Goal: Transaction & Acquisition: Purchase product/service

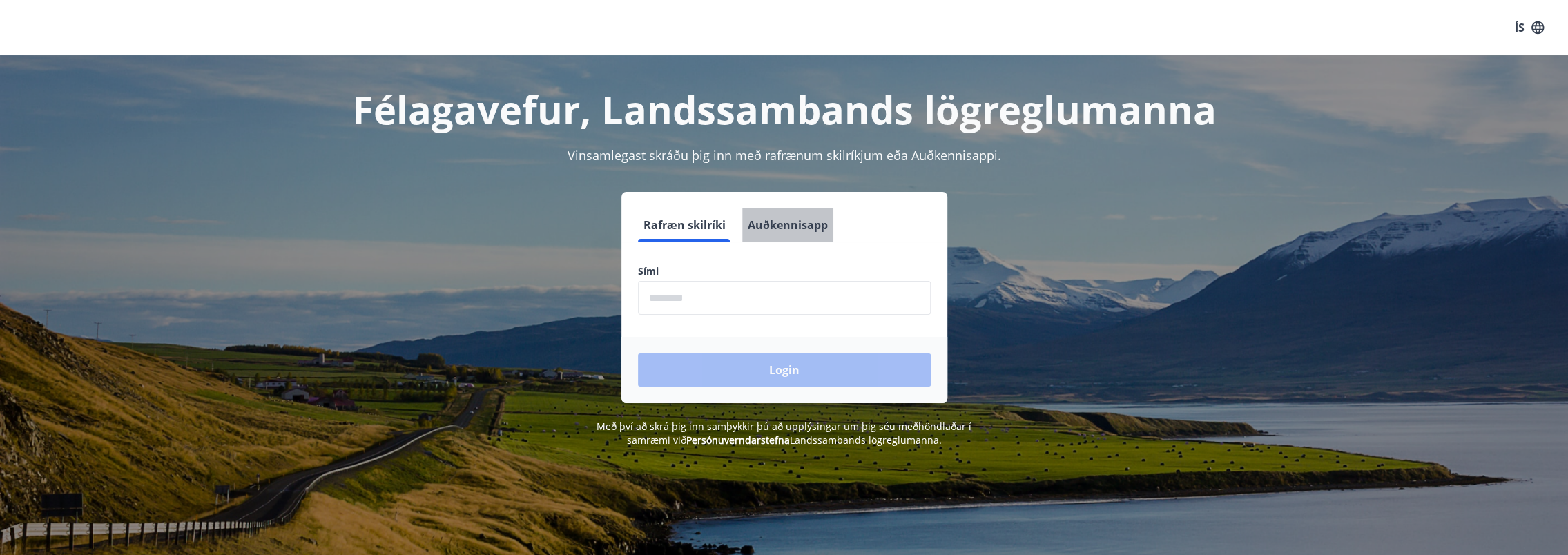
click at [800, 218] on button "Auðkennisapp" at bounding box center [788, 225] width 91 height 33
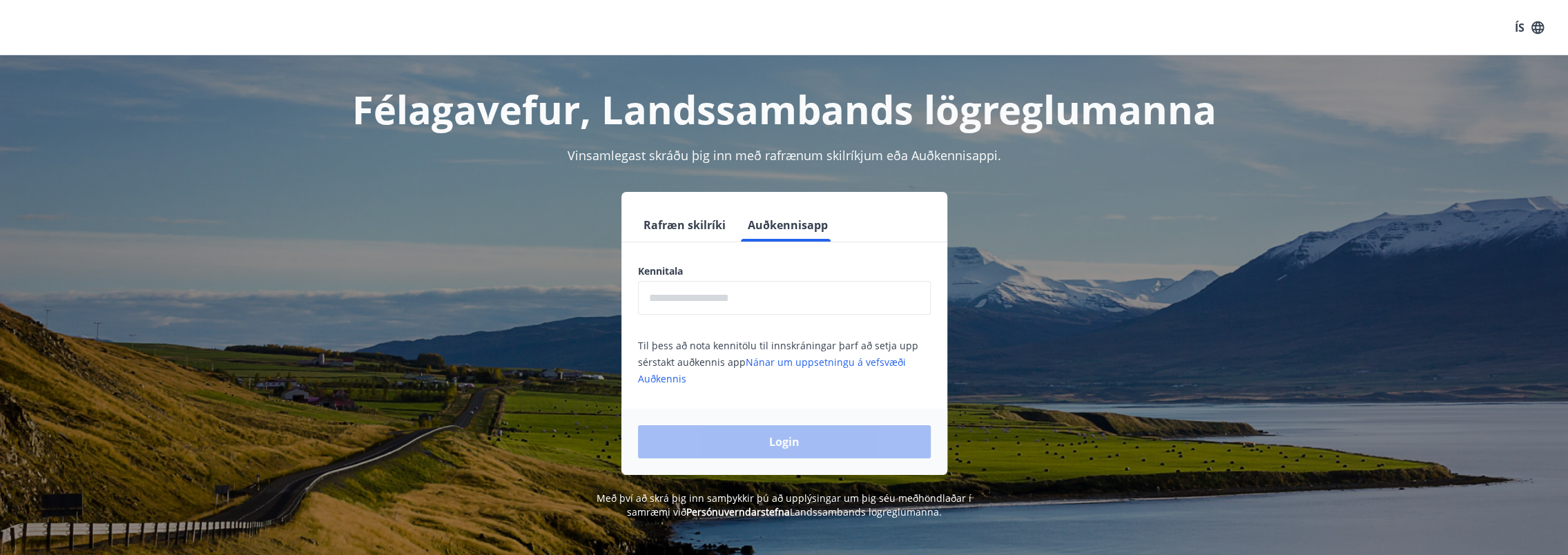
click at [751, 290] on input "text" at bounding box center [784, 297] width 293 height 34
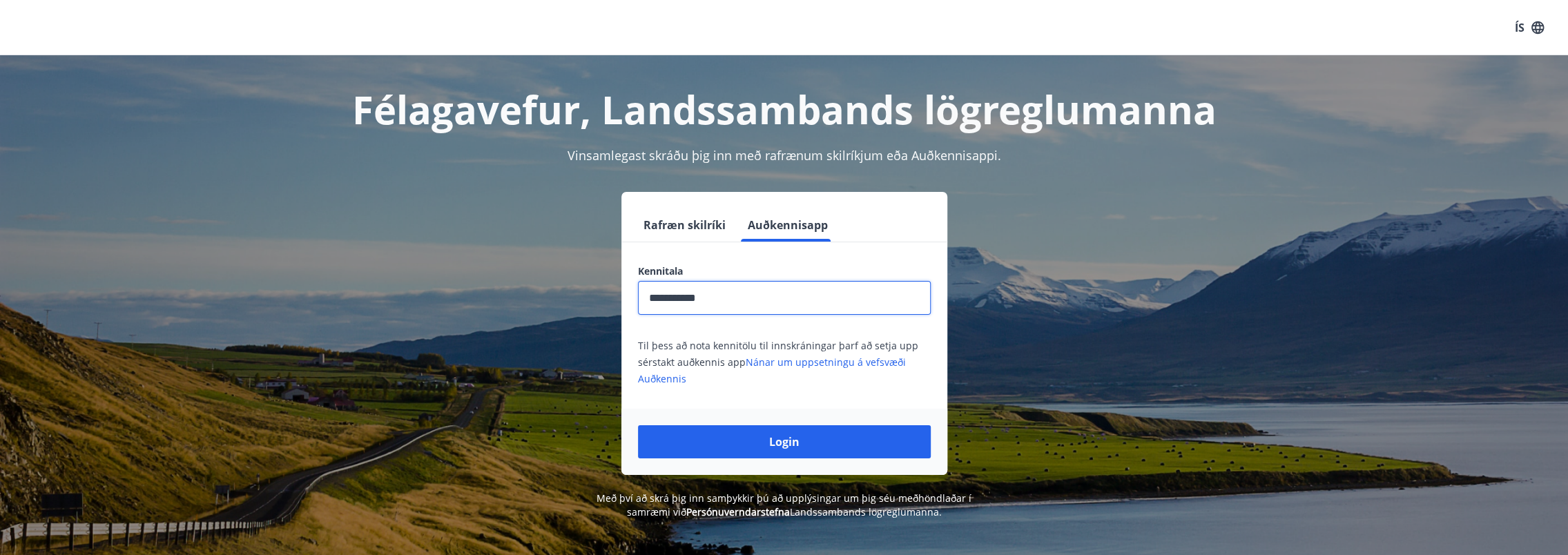
type input "**********"
click at [638, 425] on button "Login" at bounding box center [784, 442] width 293 height 33
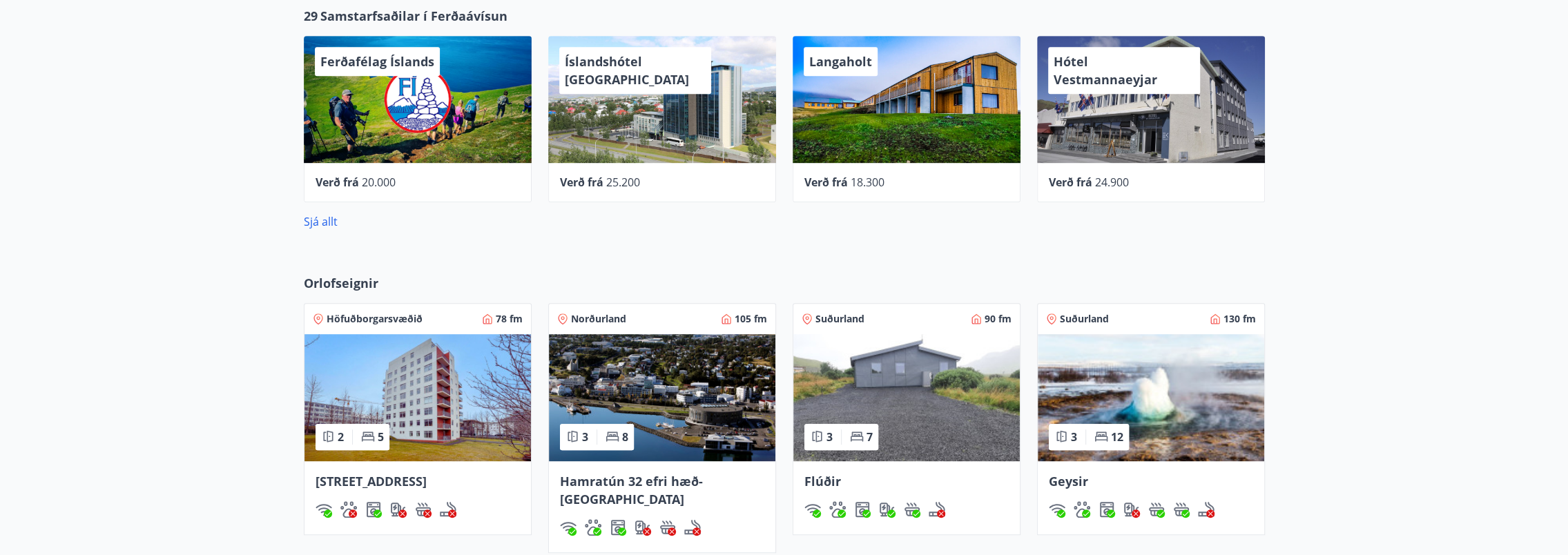
scroll to position [690, 0]
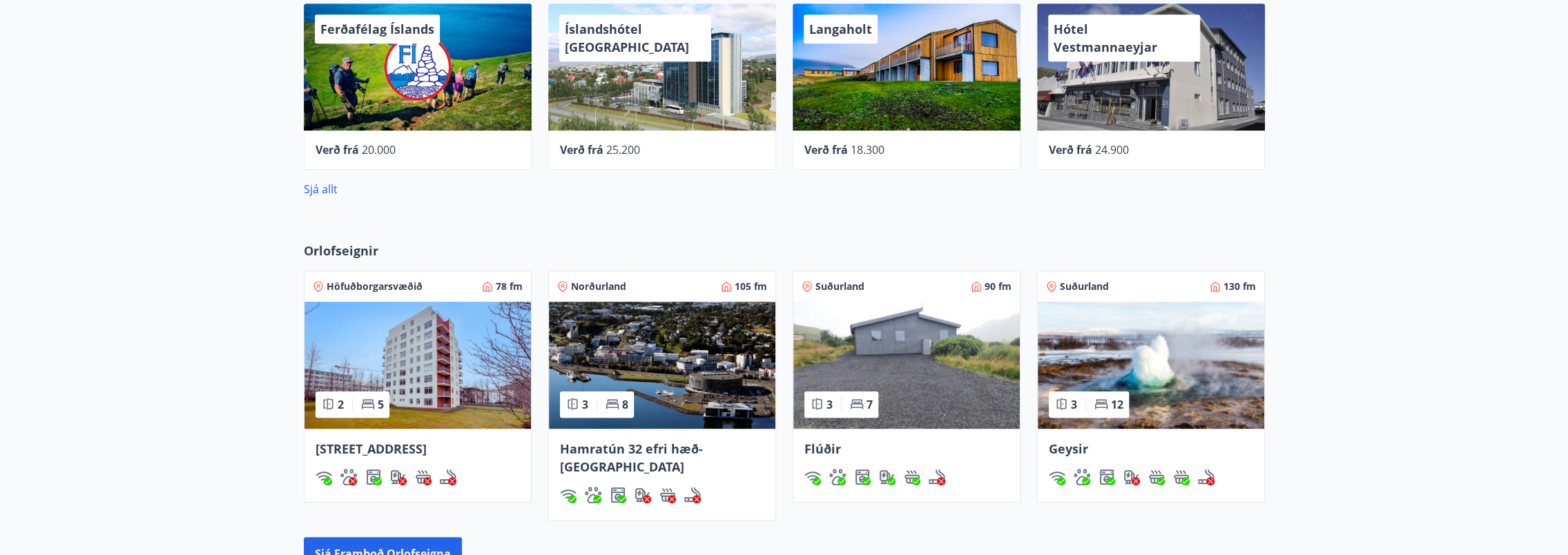
click at [390, 444] on span "[STREET_ADDRESS]" at bounding box center [371, 448] width 111 height 17
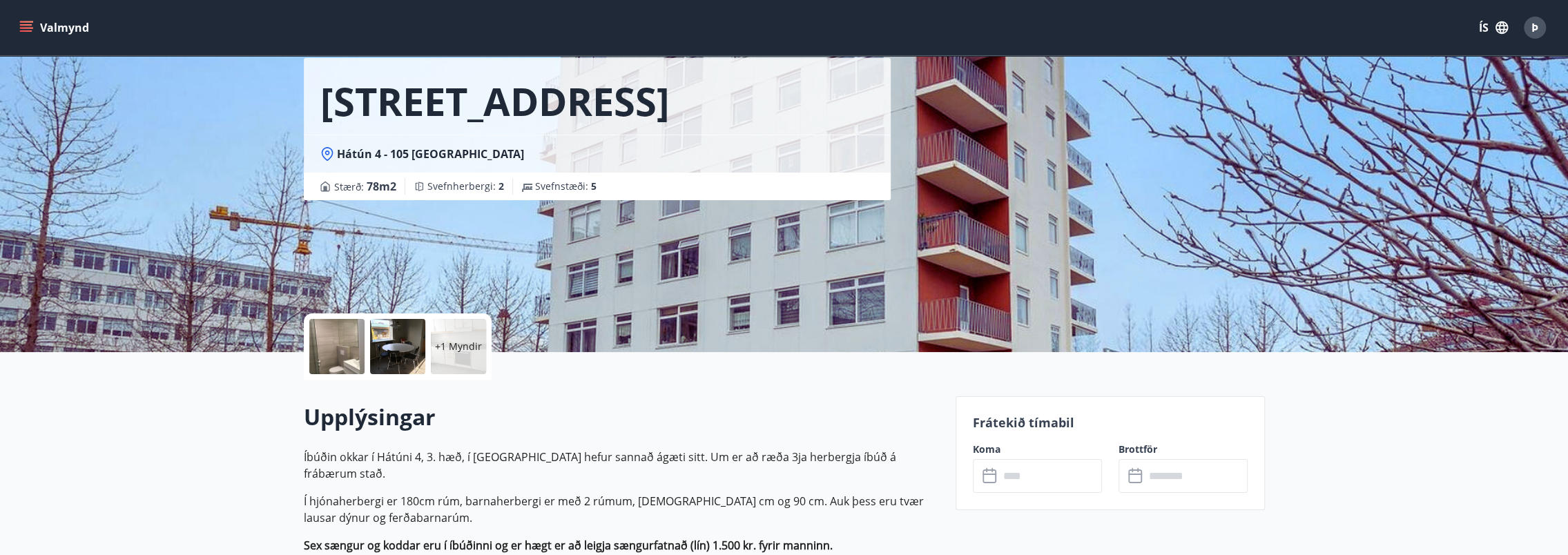
scroll to position [207, 0]
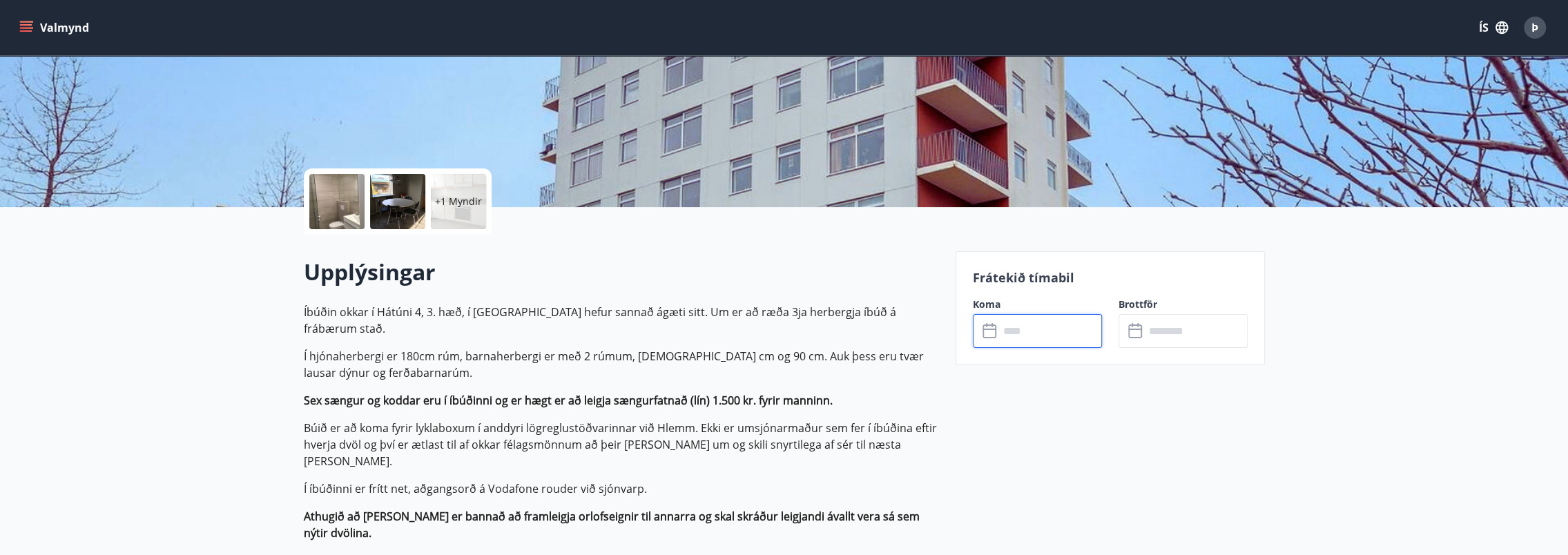
click at [1019, 336] on input "text" at bounding box center [1050, 330] width 103 height 34
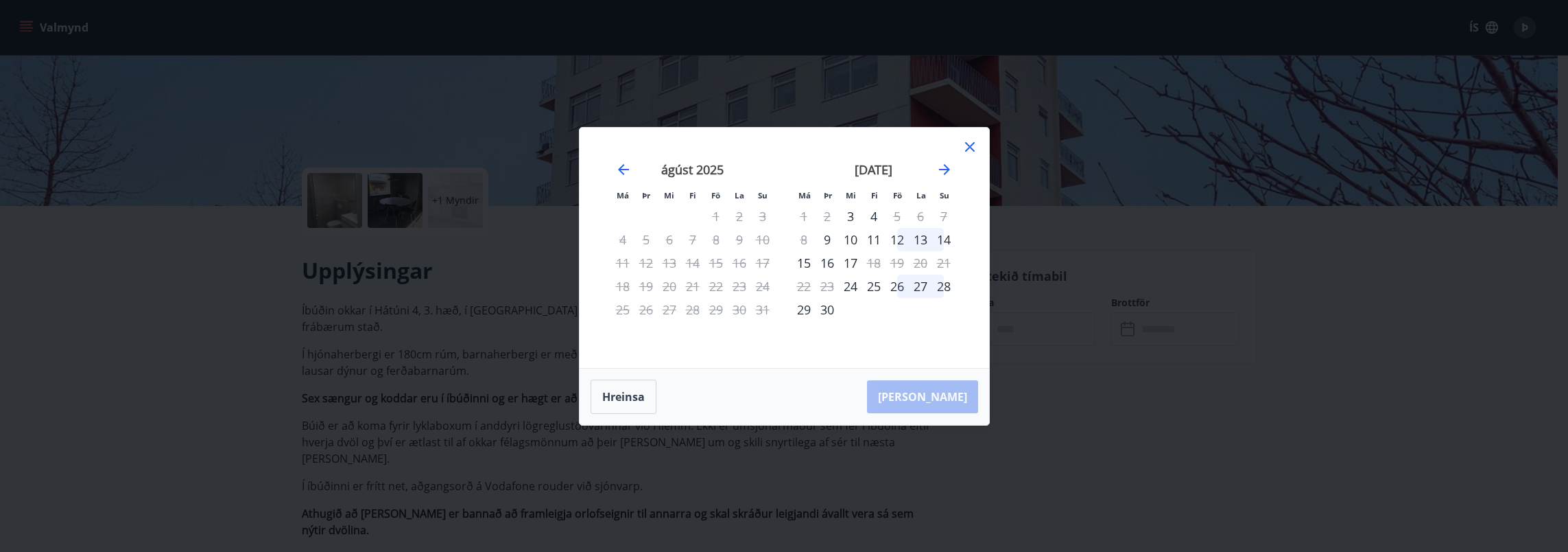
click at [975, 144] on icon at bounding box center [970, 147] width 17 height 17
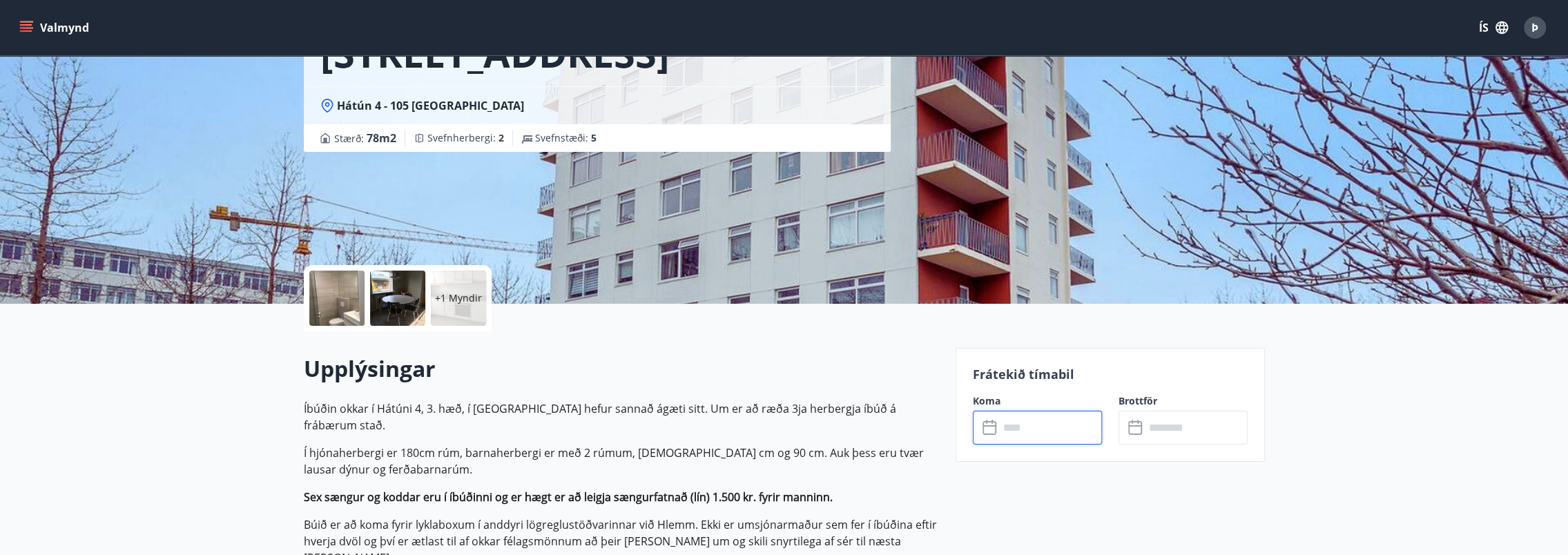
scroll to position [0, 0]
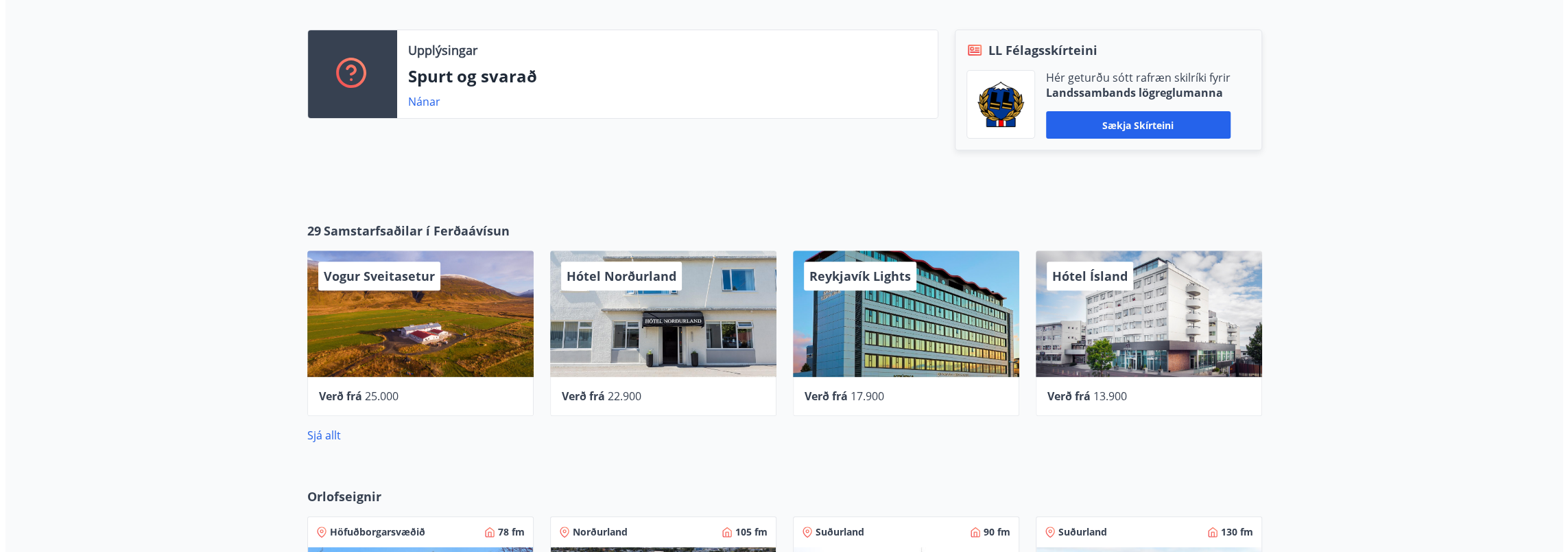
scroll to position [436, 0]
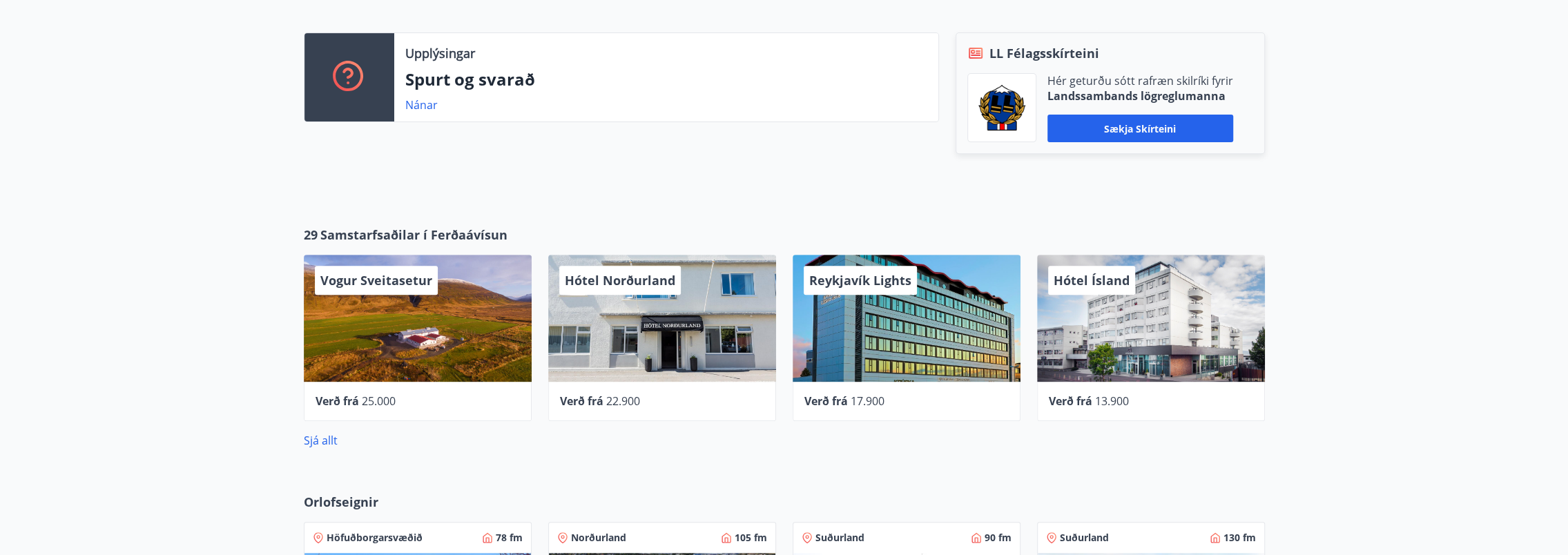
click at [849, 392] on div "Verð frá 17.900" at bounding box center [907, 401] width 204 height 17
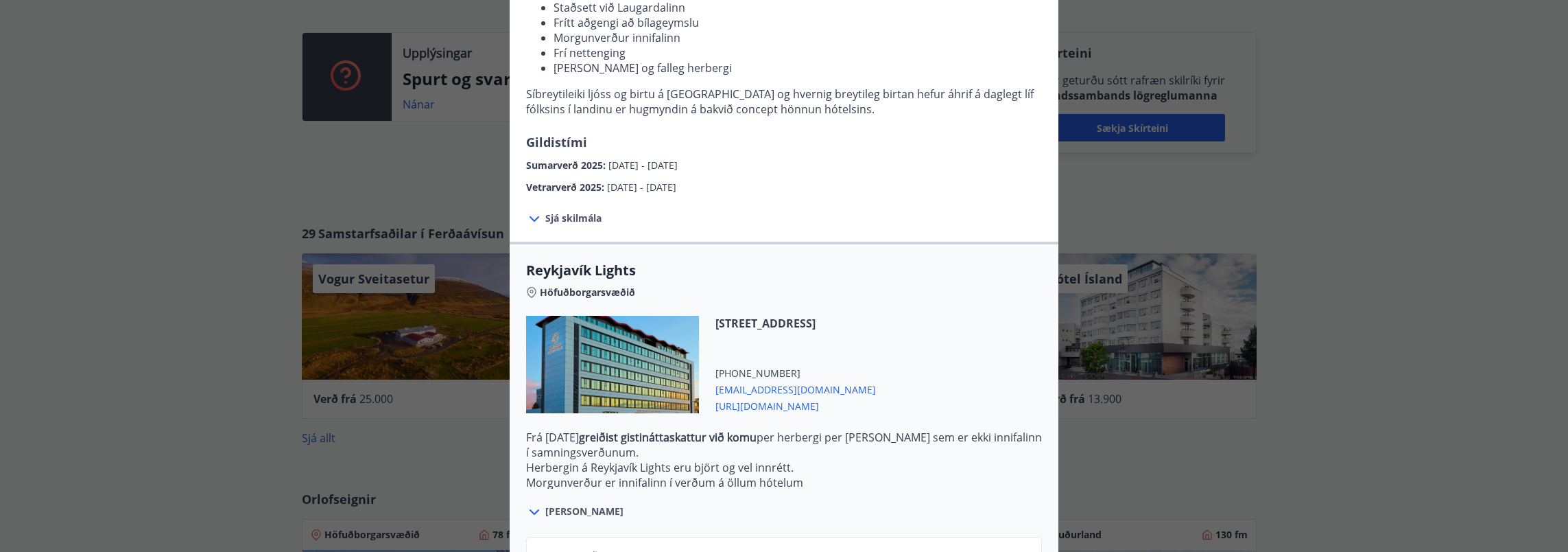
scroll to position [313, 0]
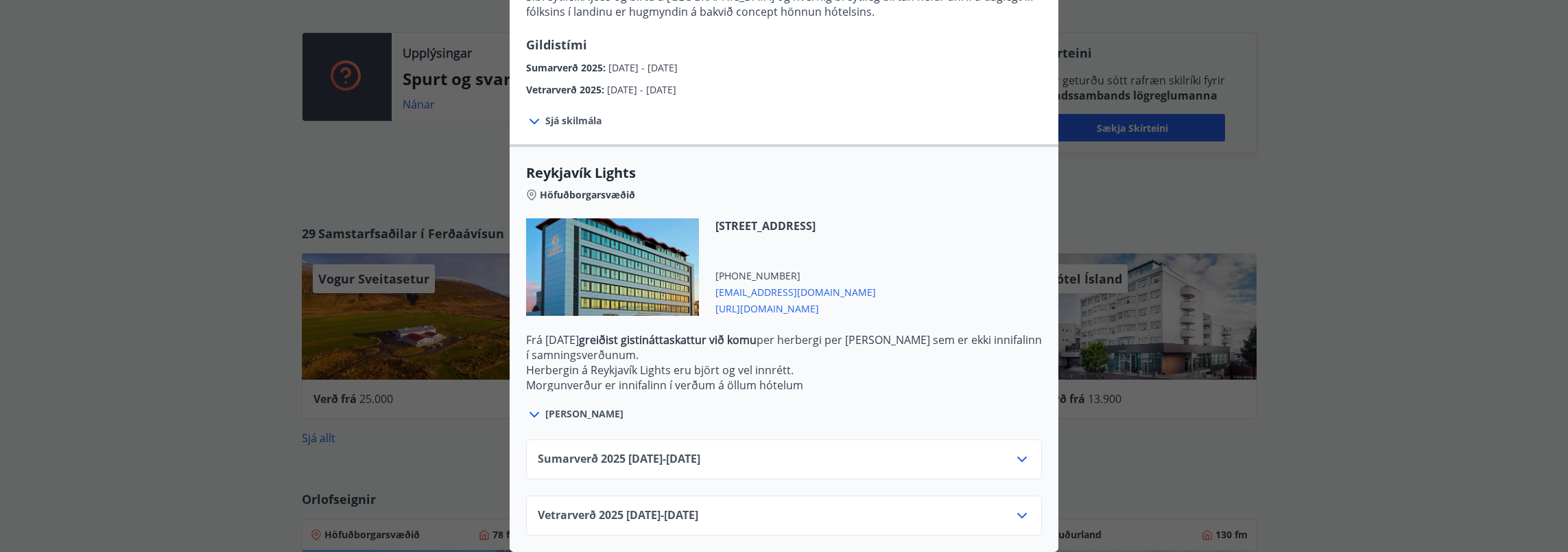
click at [1019, 451] on icon at bounding box center [1022, 459] width 17 height 17
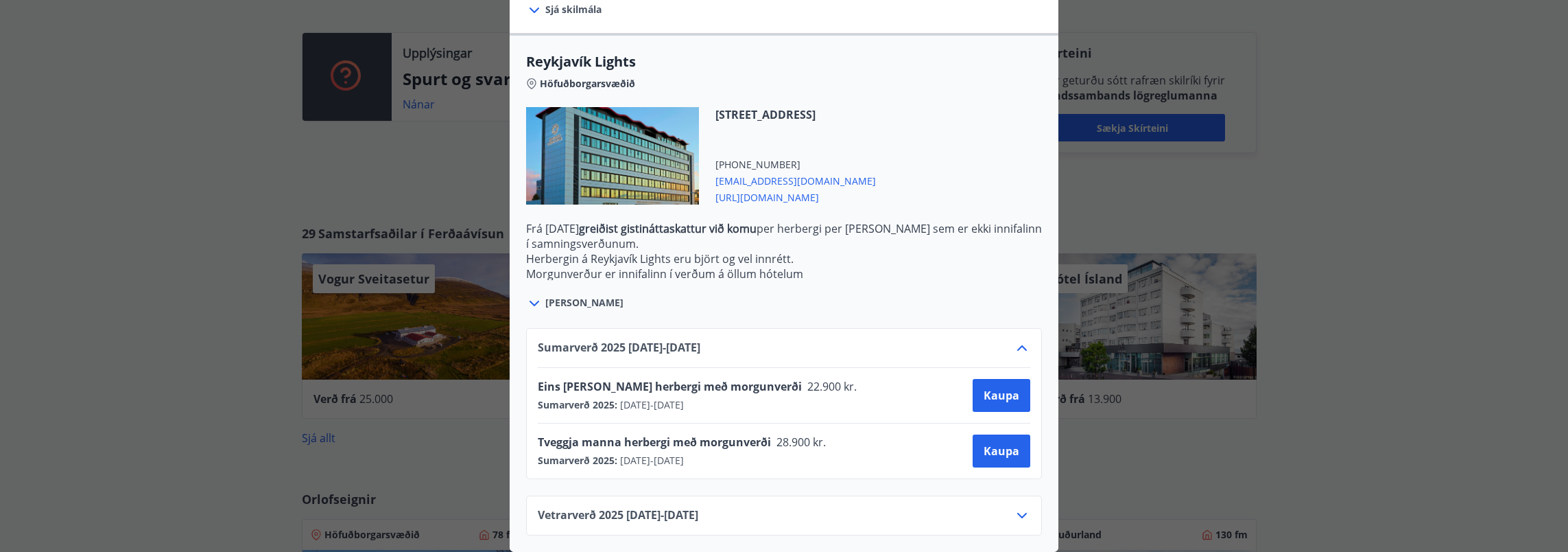
scroll to position [423, 0]
click at [978, 441] on button "Kaupa" at bounding box center [1001, 451] width 58 height 33
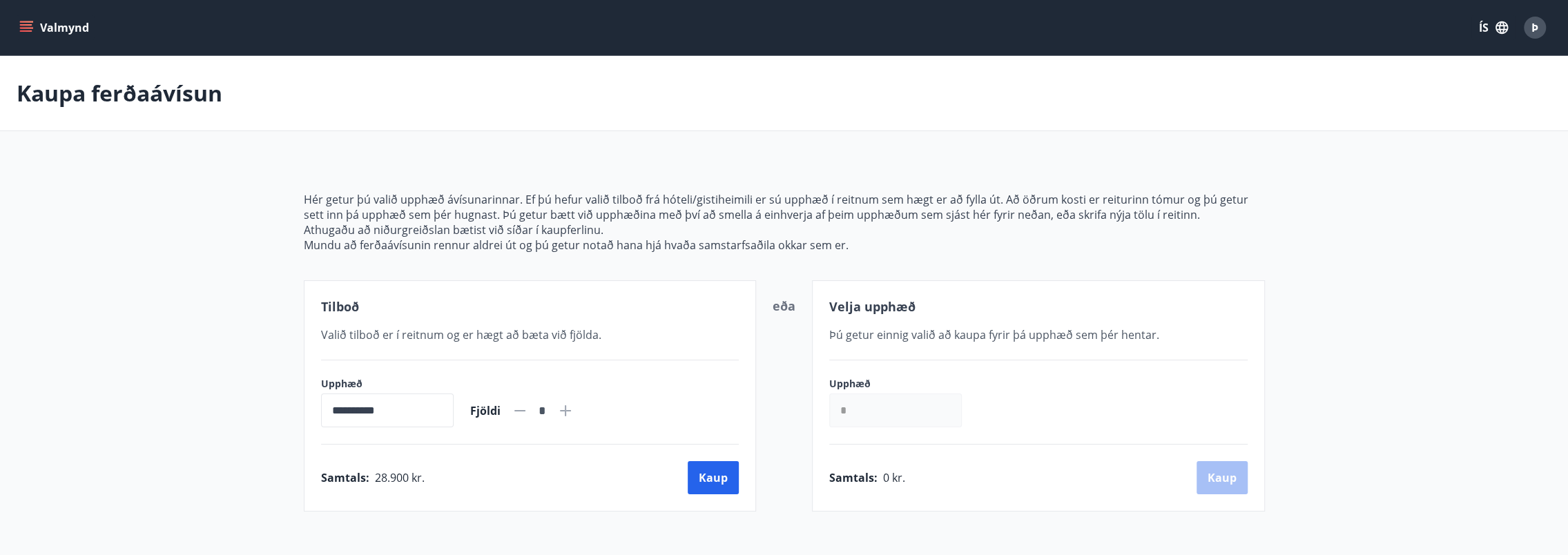
click at [574, 405] on icon at bounding box center [565, 411] width 17 height 17
type input "*"
click at [710, 464] on button "Kaup" at bounding box center [714, 478] width 51 height 33
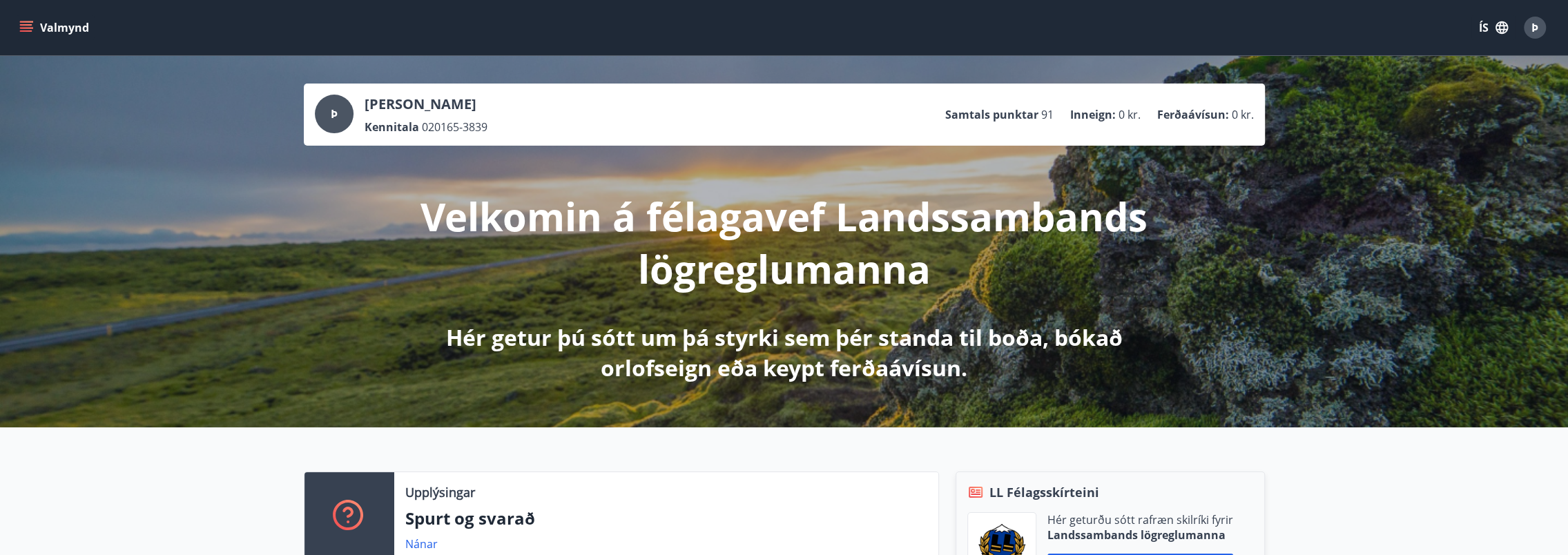
click at [33, 28] on button "Valmynd" at bounding box center [55, 27] width 78 height 25
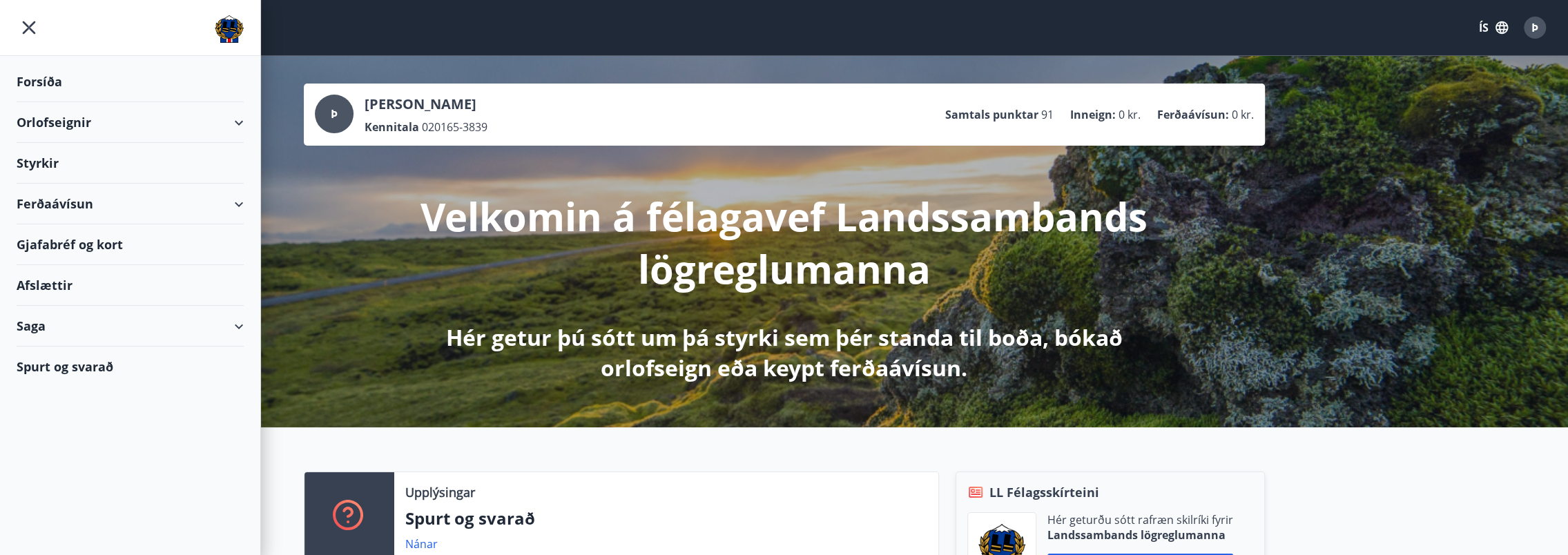
click at [52, 200] on div "Ferðaávísun" at bounding box center [130, 204] width 227 height 41
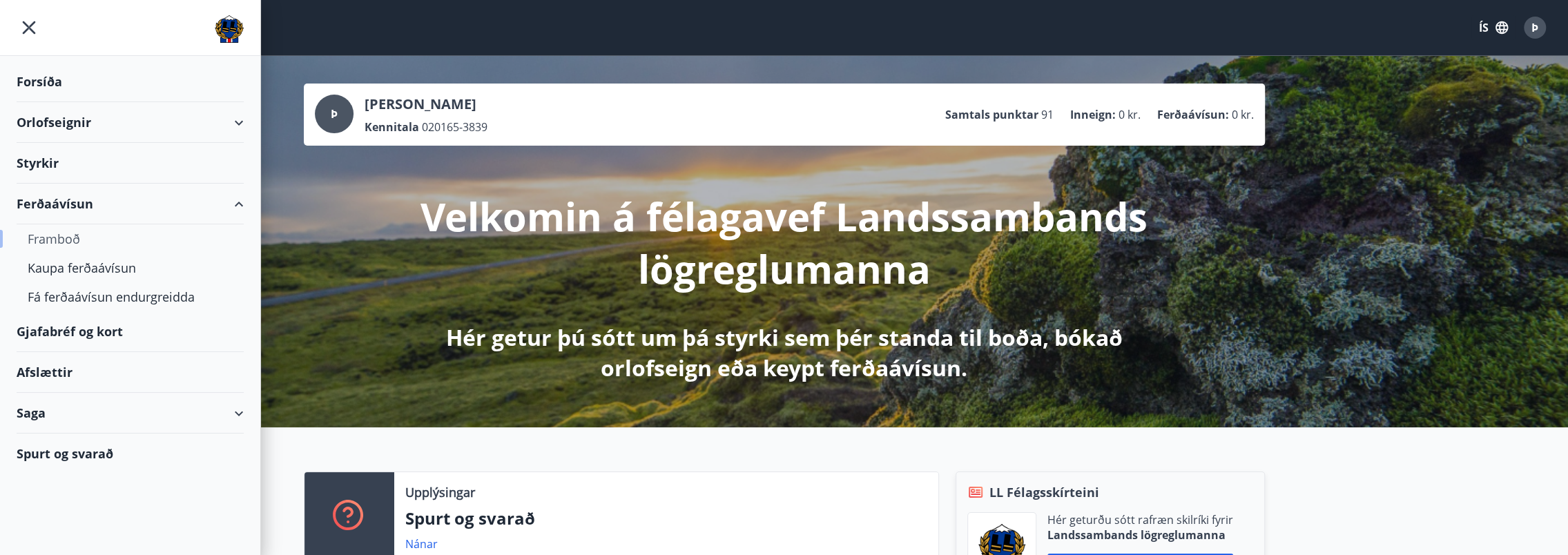
click at [58, 233] on div "Framboð" at bounding box center [130, 239] width 205 height 29
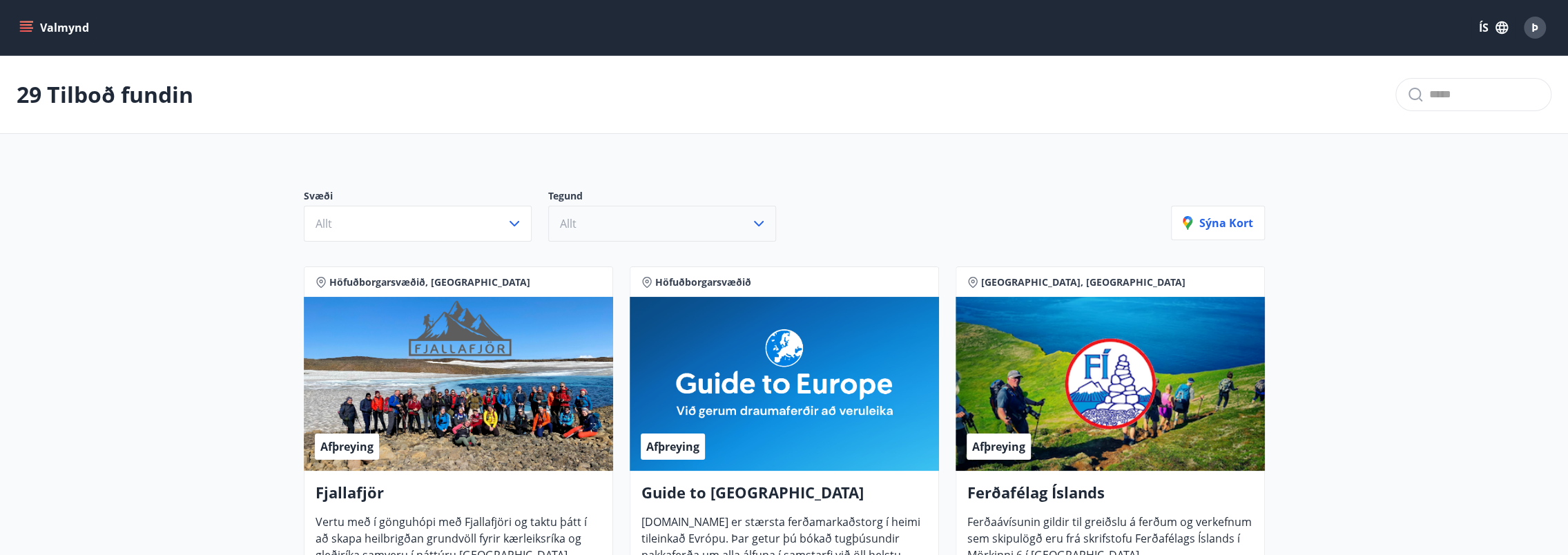
click at [664, 226] on button "Allt" at bounding box center [662, 223] width 228 height 36
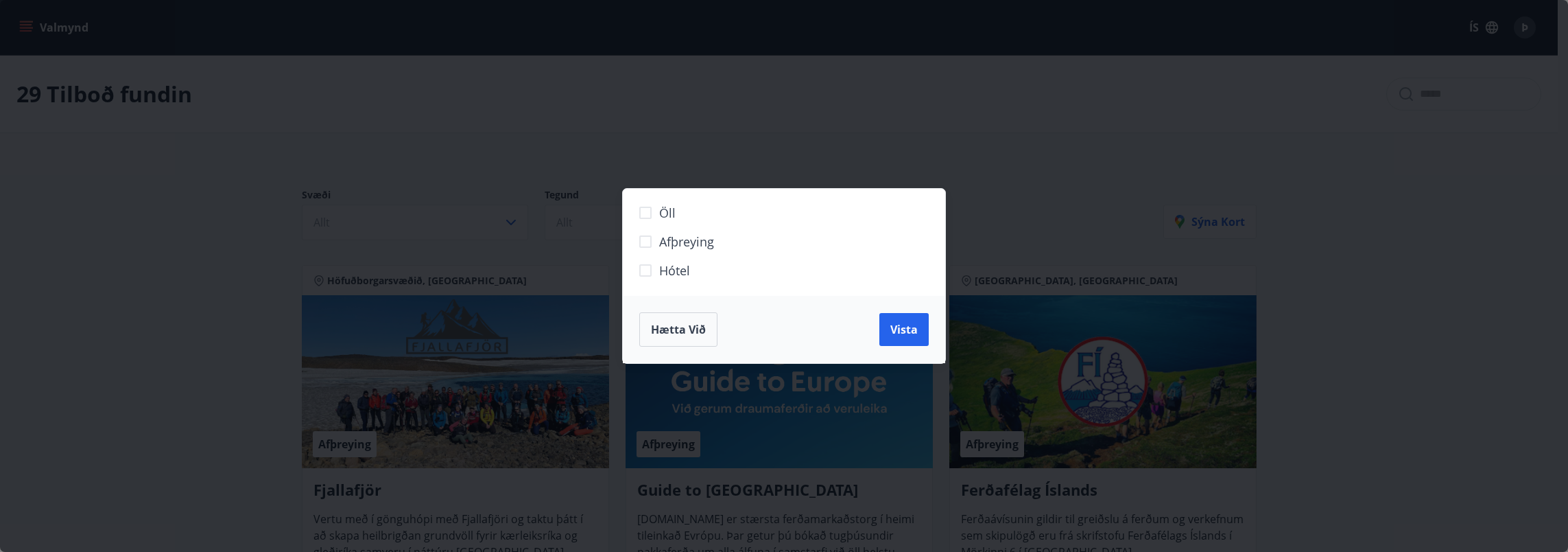
click at [855, 123] on div "Öll Afþreying Hótel Hætta við Vista" at bounding box center [784, 276] width 1568 height 552
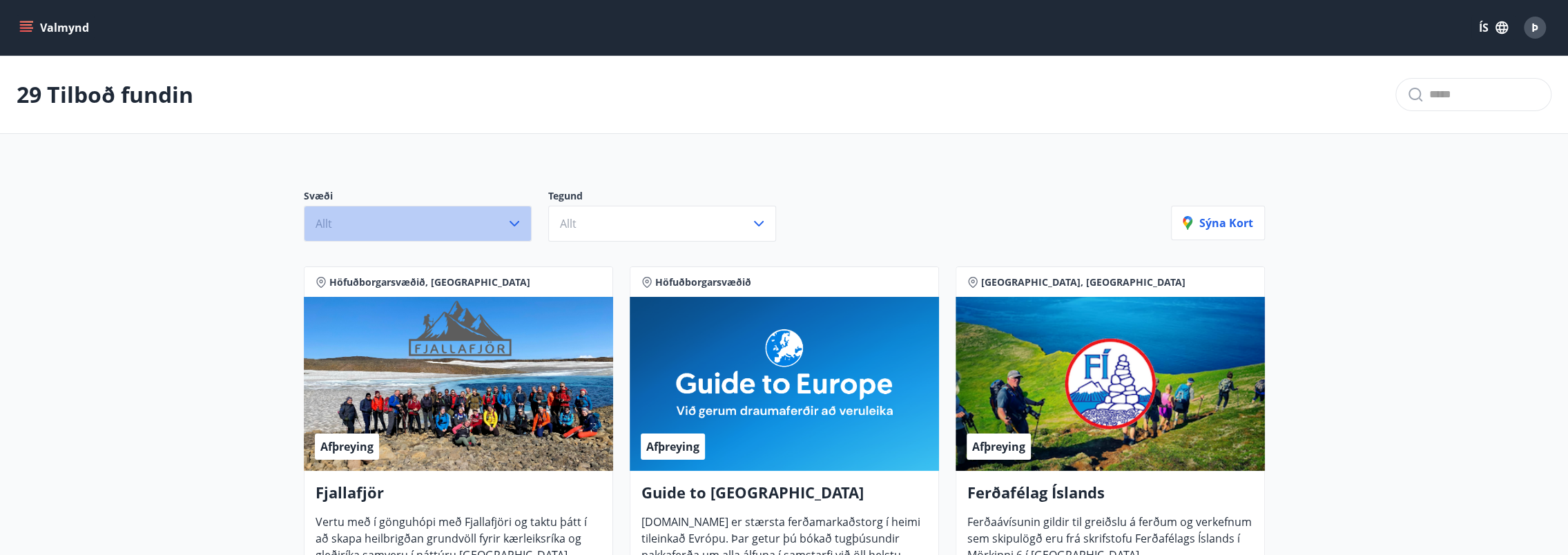
click at [509, 230] on icon "button" at bounding box center [515, 224] width 17 height 17
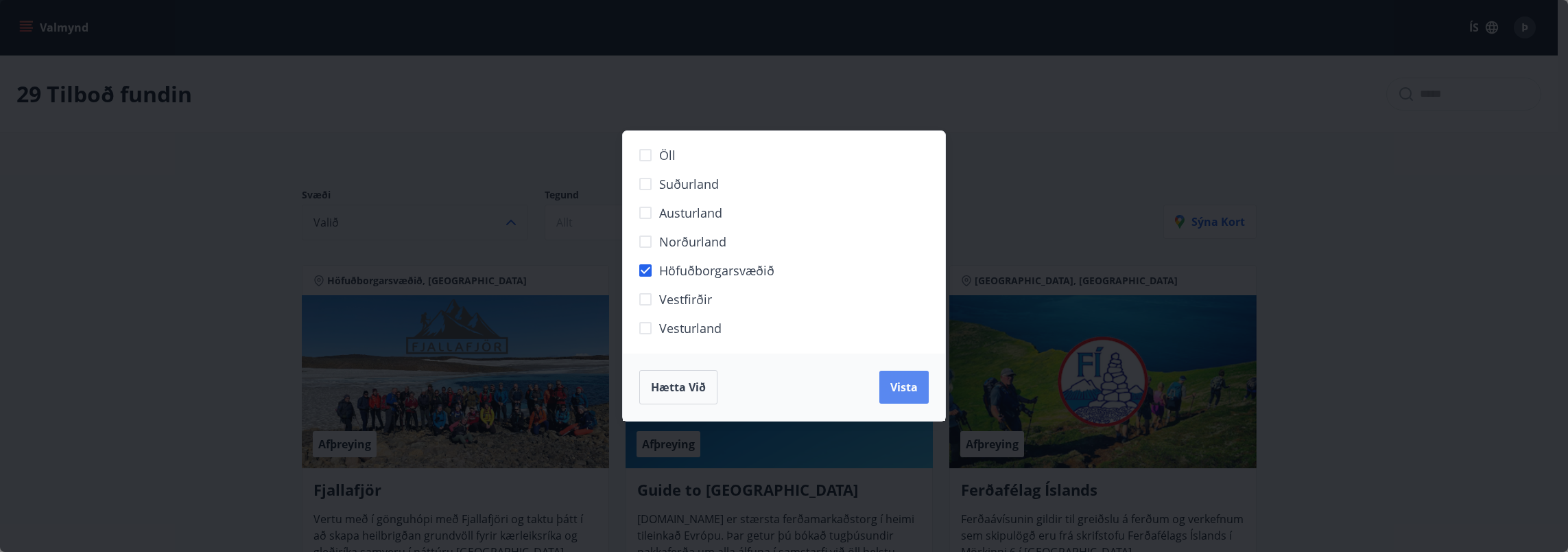
click at [900, 382] on span "Vista" at bounding box center [904, 387] width 28 height 15
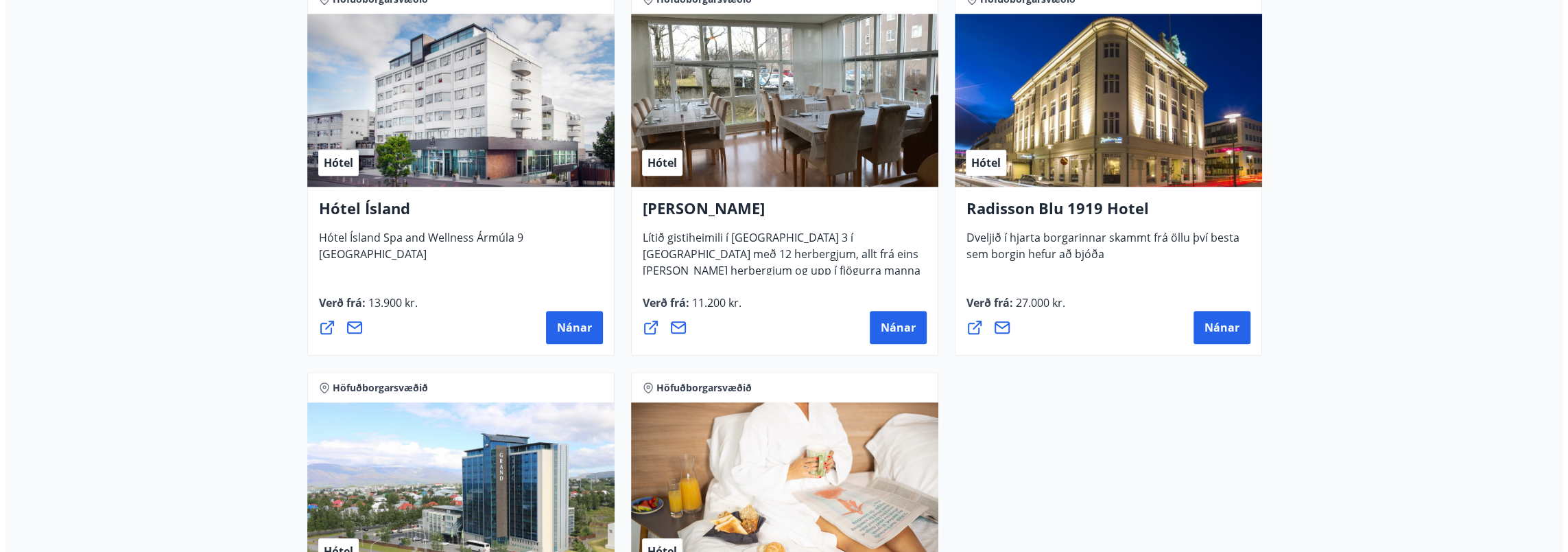
scroll to position [1030, 0]
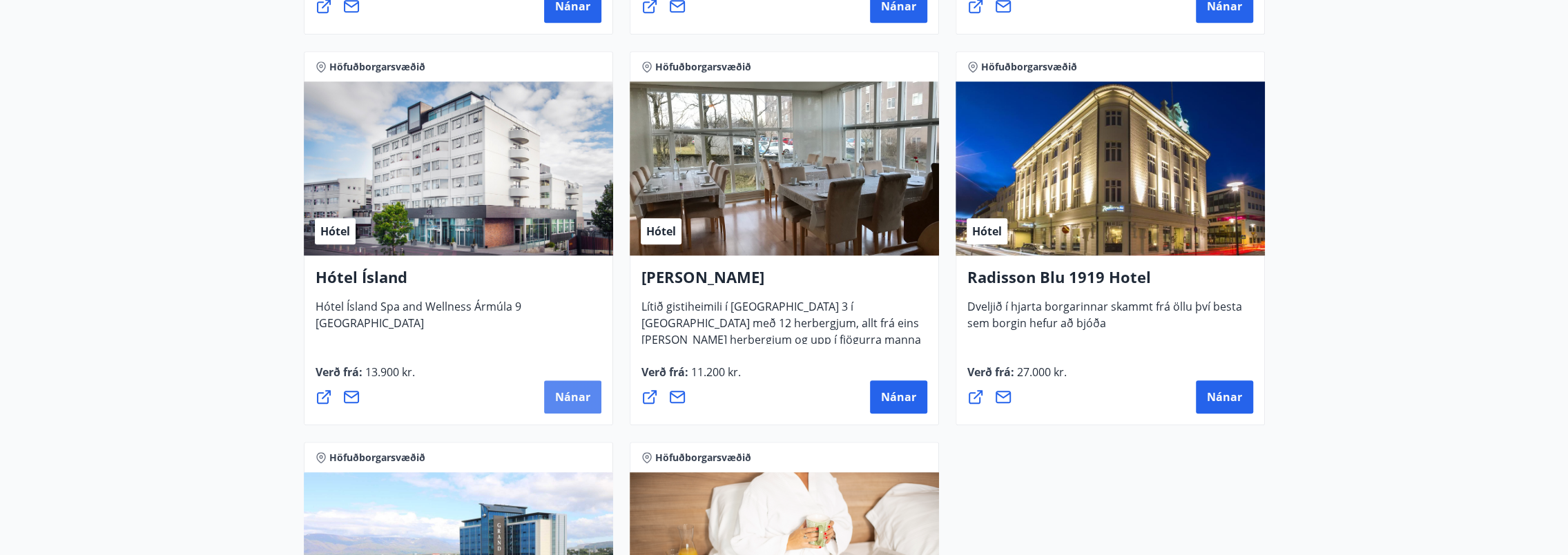
click at [567, 389] on span "Nánar" at bounding box center [573, 397] width 36 height 15
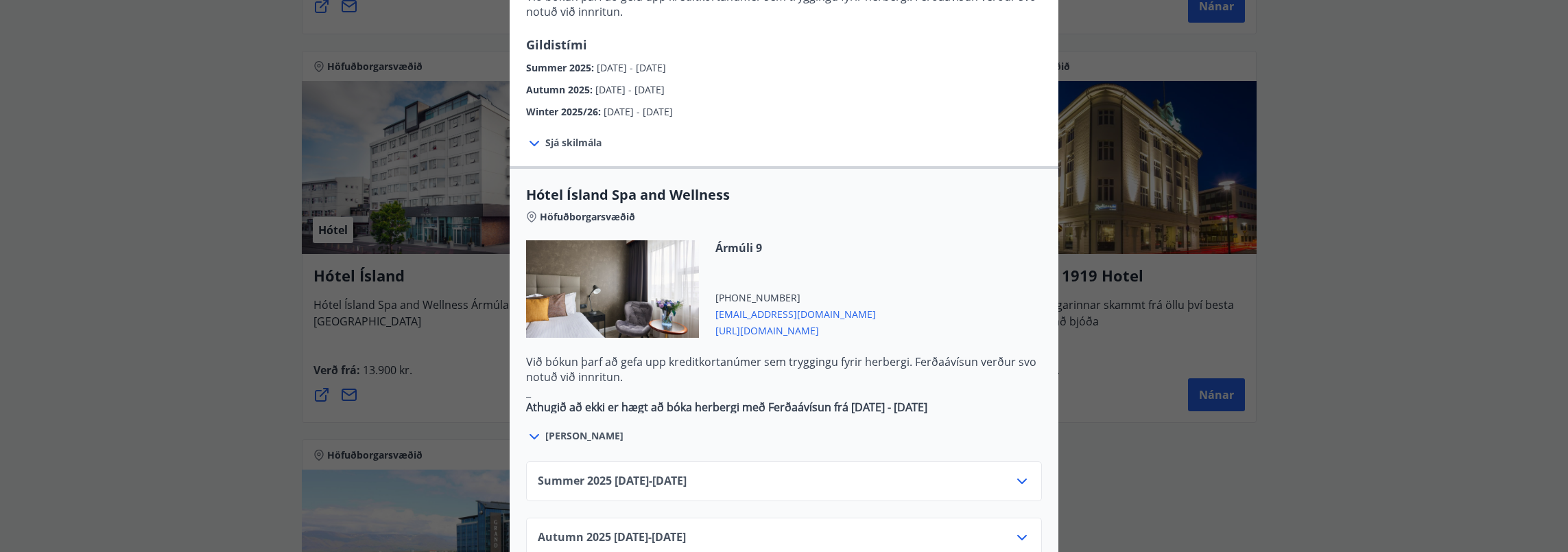
scroll to position [687, 0]
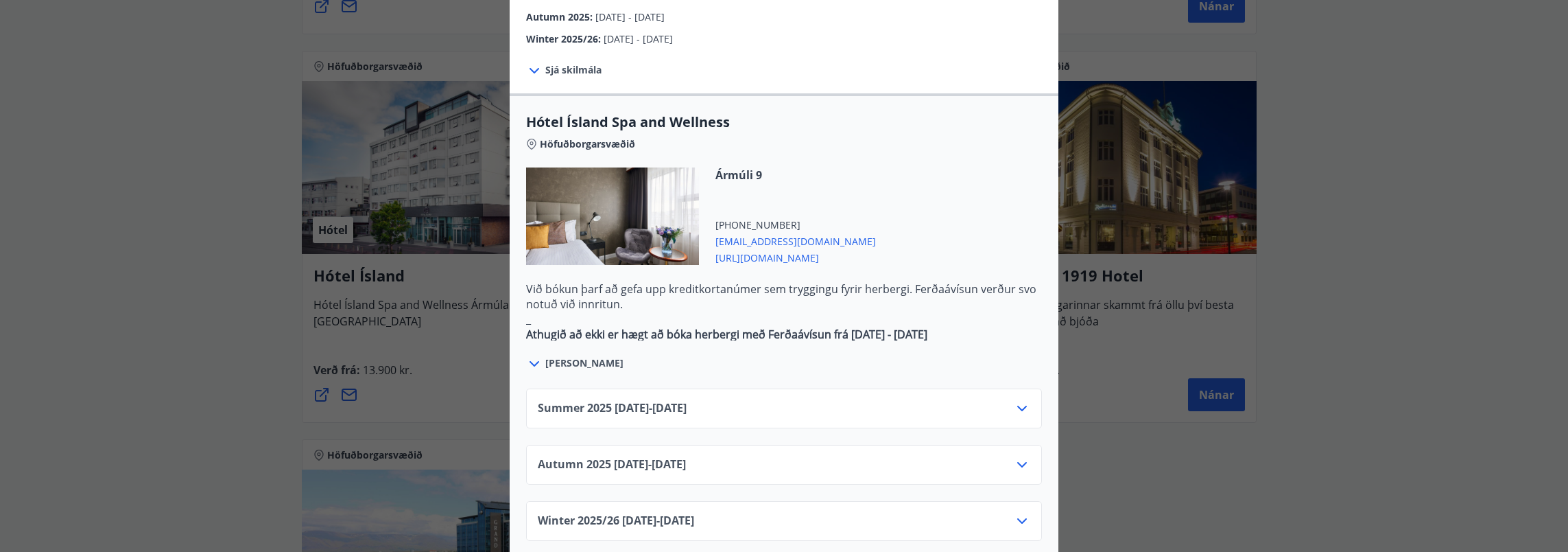
click at [1020, 400] on icon at bounding box center [1022, 408] width 17 height 17
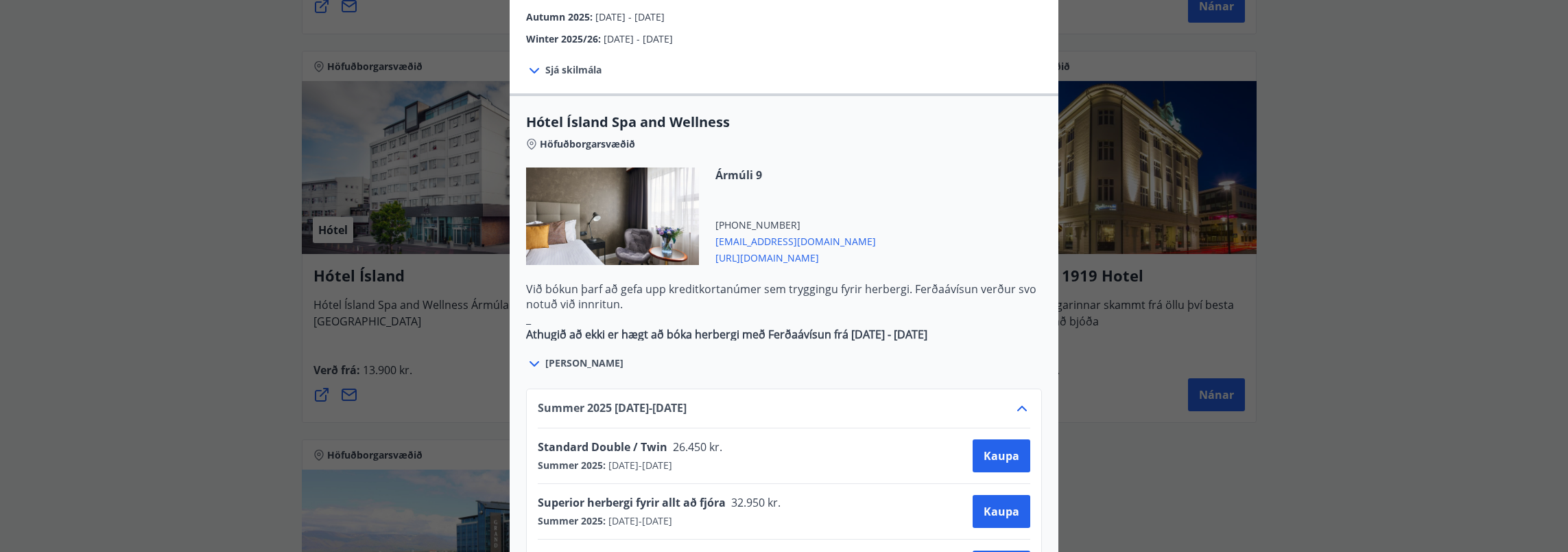
click at [1020, 405] on icon at bounding box center [1022, 408] width 10 height 5
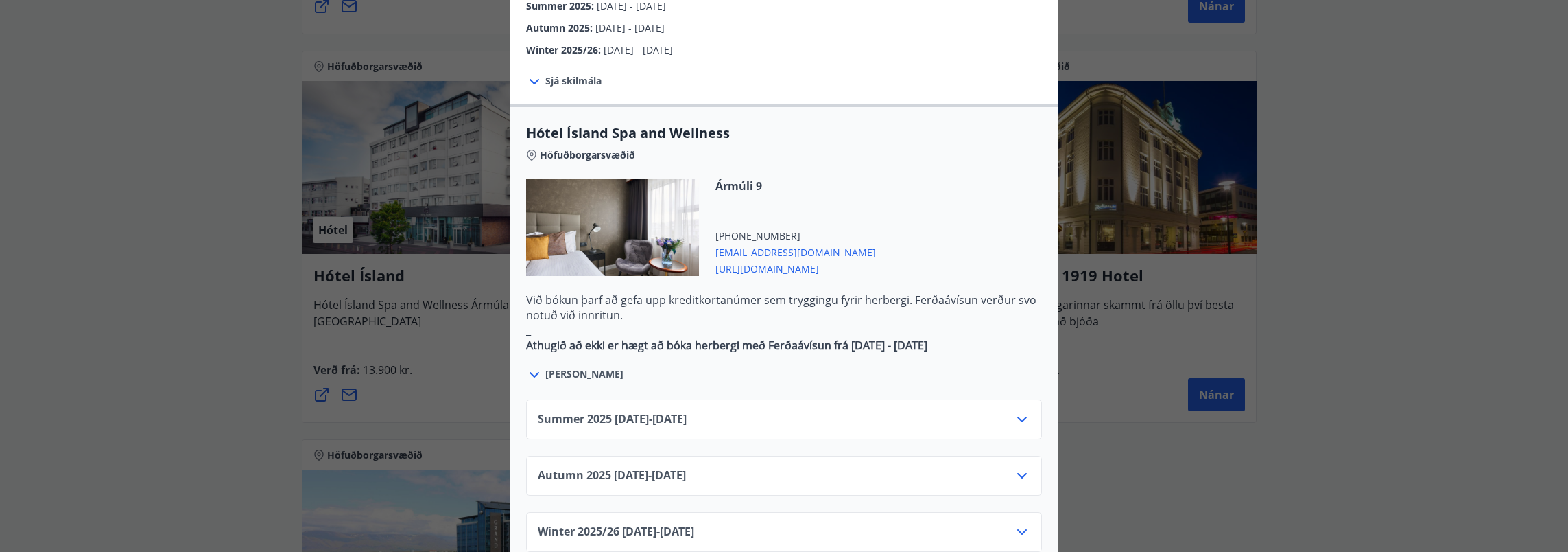
scroll to position [569, 0]
